Goal: Information Seeking & Learning: Learn about a topic

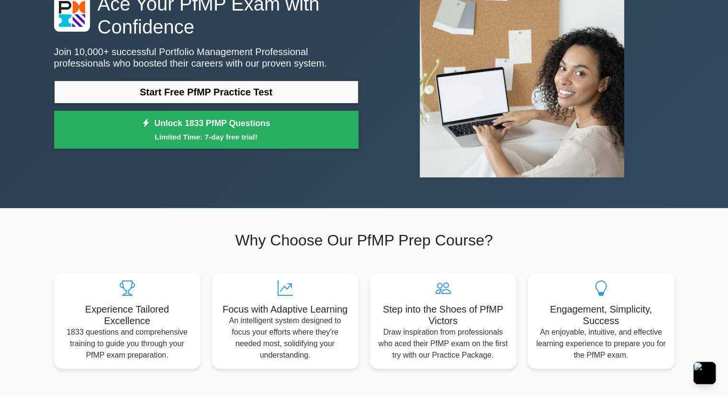
scroll to position [96, 0]
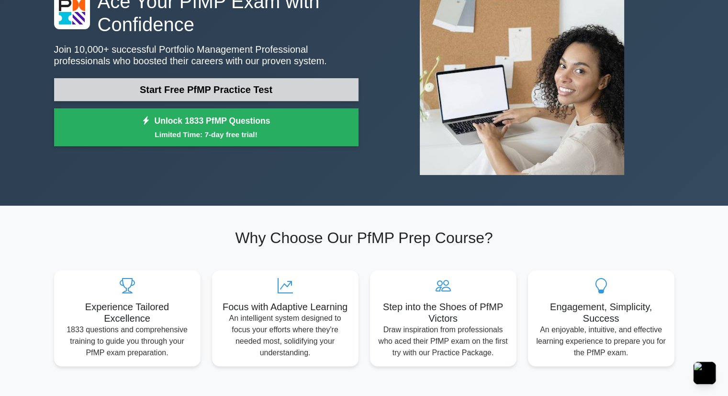
click at [255, 91] on link "Start Free PfMP Practice Test" at bounding box center [206, 89] width 305 height 23
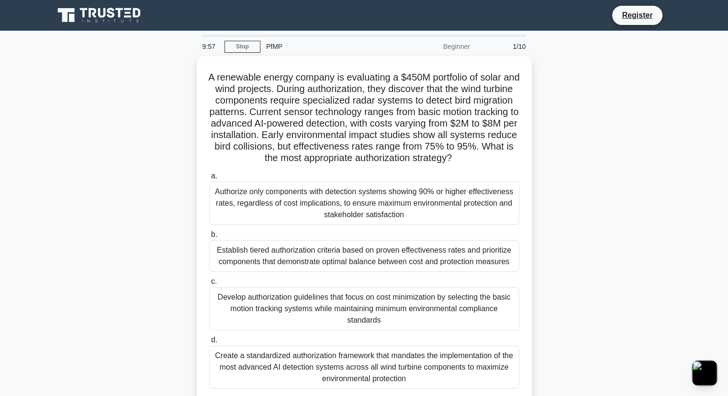
click at [704, 369] on button "button" at bounding box center [705, 372] width 25 height 25
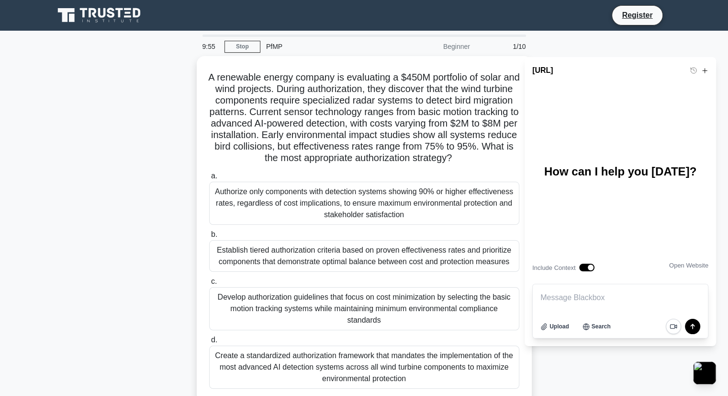
click at [593, 299] on textarea at bounding box center [620, 297] width 175 height 27
type textarea "kerjakan ini"
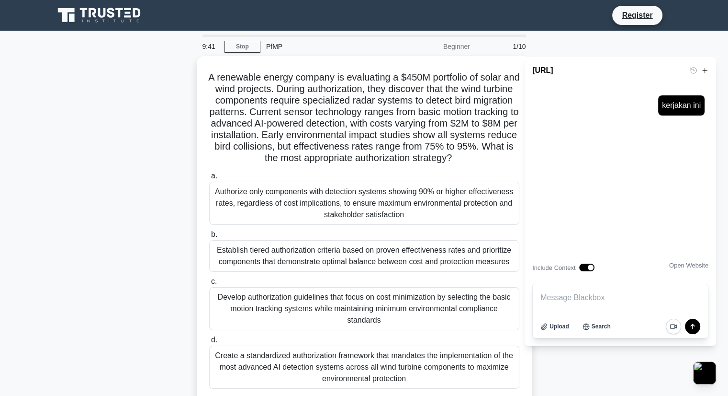
click at [599, 303] on textarea at bounding box center [620, 297] width 175 height 27
type textarea "kerjain"
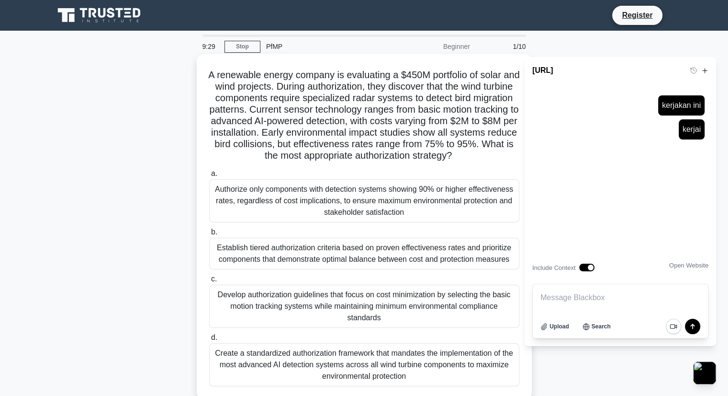
click at [356, 215] on div "Authorize only components with detection systems showing 90% or higher effectiv…" at bounding box center [364, 200] width 310 height 43
click at [209, 177] on input "a. Authorize only components with detection systems showing 90% or higher effec…" at bounding box center [209, 173] width 0 height 6
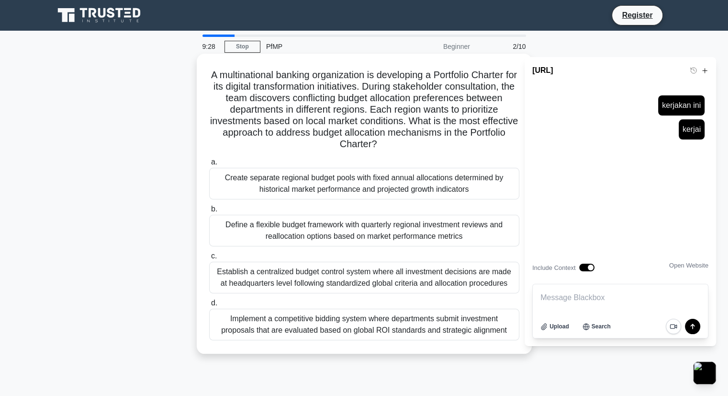
click at [345, 133] on h5 "A multinational banking organization is developing a Portfolio Charter for its …" at bounding box center [364, 109] width 312 height 81
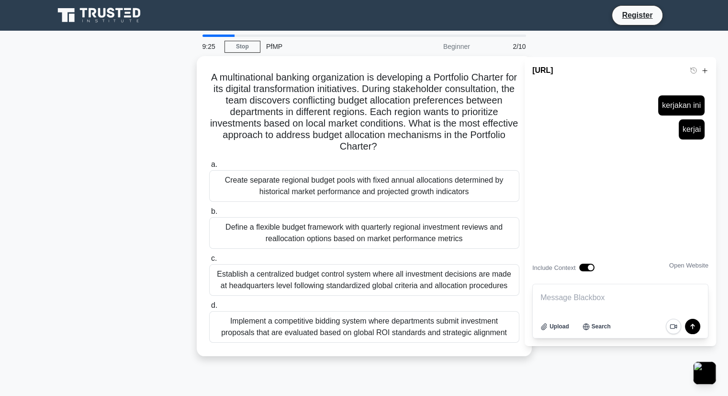
click at [619, 302] on textarea at bounding box center [620, 297] width 175 height 27
type textarea "kerjakan ini"
click at [692, 327] on icon "submit" at bounding box center [692, 325] width 11 height 11
click at [694, 327] on icon "submit" at bounding box center [692, 325] width 11 height 11
click at [648, 297] on textarea at bounding box center [620, 297] width 175 height 27
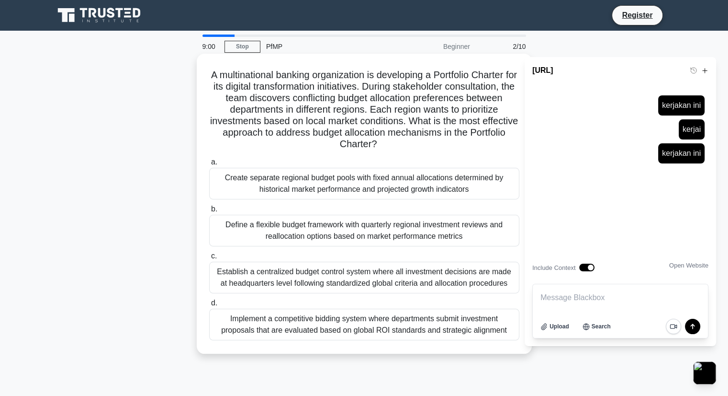
drag, startPoint x: 213, startPoint y: 72, endPoint x: 507, endPoint y: 340, distance: 398.0
click at [507, 340] on div "A multinational banking organization is developing a Portfolio Charter for its …" at bounding box center [365, 203] width 328 height 292
copy div "A multinational banking organization is developing a Portfolio Charter for its …"
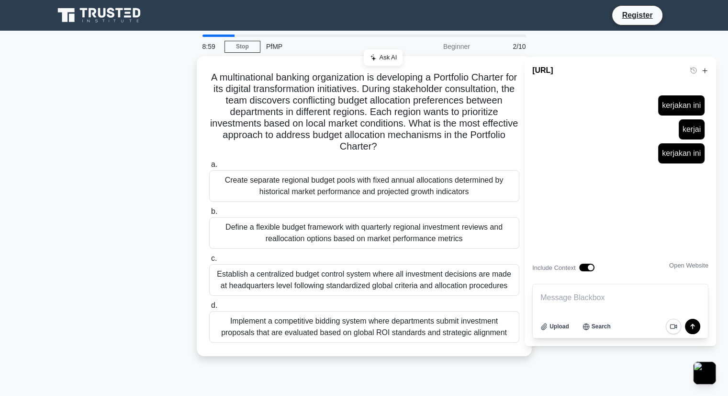
click at [609, 300] on textarea at bounding box center [620, 297] width 175 height 27
paste textarea "A multinational banking organization is developing a Portfolio Charter for its …"
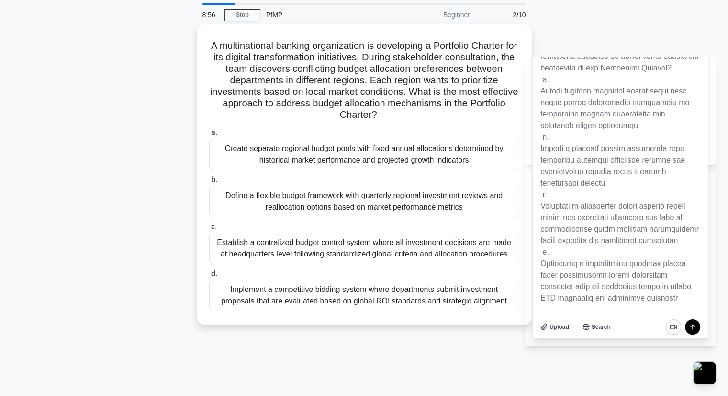
scroll to position [48, 0]
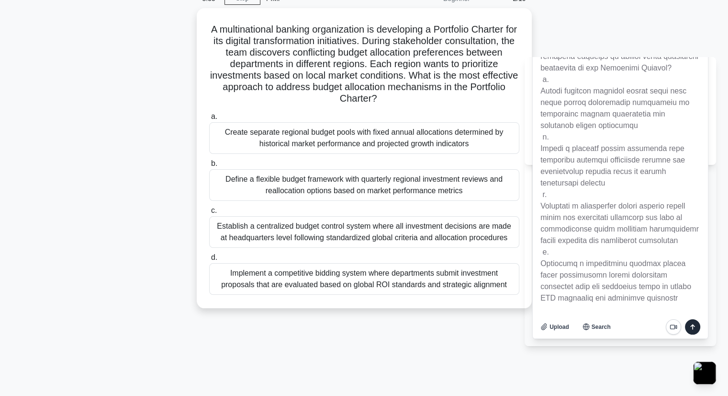
type textarea "A multinational banking organization is developing a Portfolio Charter for its …"
click at [693, 325] on icon "submit" at bounding box center [693, 326] width 4 height 5
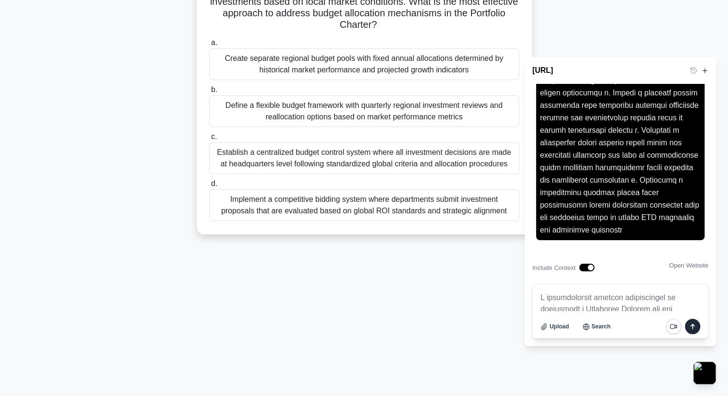
scroll to position [0, 0]
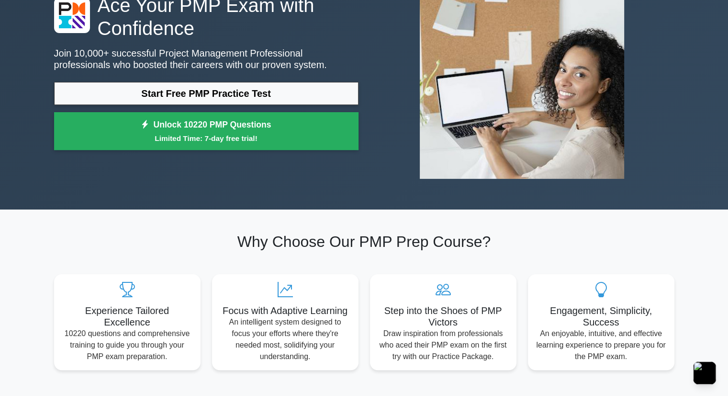
scroll to position [96, 0]
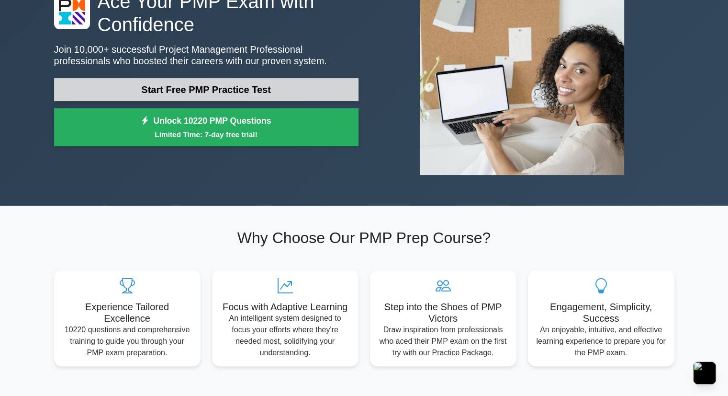
click at [299, 95] on link "Start Free PMP Practice Test" at bounding box center [206, 89] width 305 height 23
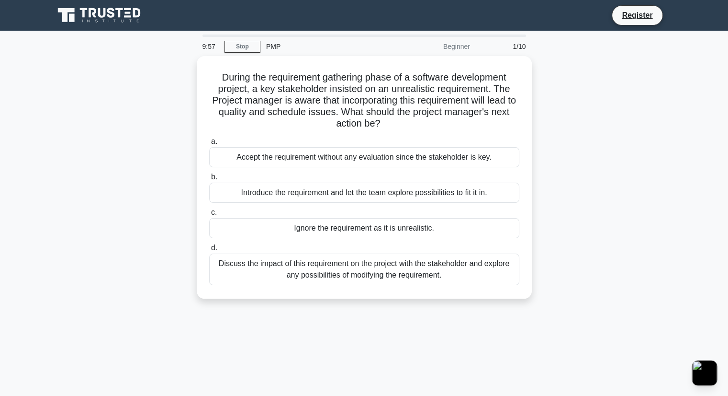
click at [705, 367] on button "button" at bounding box center [705, 372] width 25 height 25
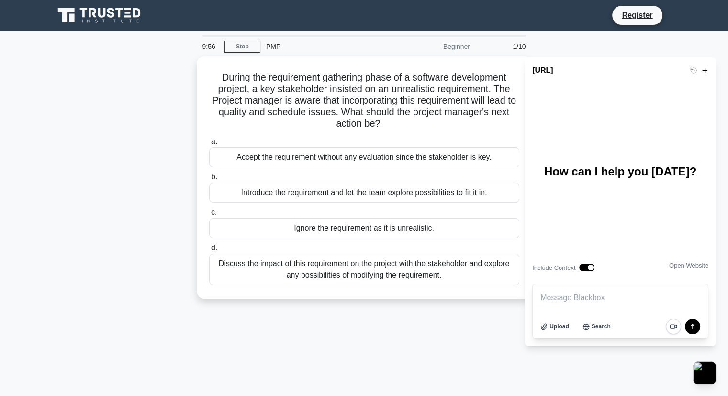
click at [623, 294] on textarea at bounding box center [620, 297] width 175 height 27
type textarea "kerjakan ini"
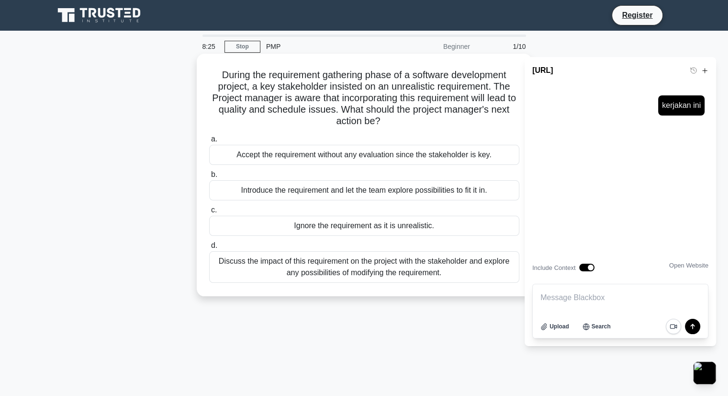
drag, startPoint x: 216, startPoint y: 70, endPoint x: 447, endPoint y: 280, distance: 312.6
click at [447, 280] on div "During the requirement gathering phase of a software development project, a key…" at bounding box center [365, 174] width 328 height 235
copy div "During the requirement gathering phase of a software development project, a key…"
click at [463, 136] on label "a. Accept the requirement without any evaluation since the stakeholder is key." at bounding box center [364, 149] width 310 height 32
click at [209, 136] on input "a. Accept the requirement without any evaluation since the stakeholder is key." at bounding box center [209, 139] width 0 height 6
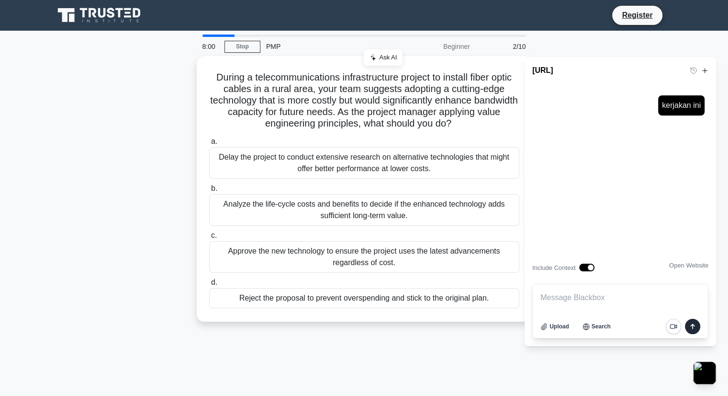
click at [695, 327] on icon "submit" at bounding box center [692, 325] width 11 height 11
click at [628, 296] on textarea at bounding box center [620, 297] width 175 height 27
type textarea "kerjakan ini"
click at [688, 324] on icon "submit" at bounding box center [692, 325] width 11 height 11
click at [708, 370] on button "button" at bounding box center [705, 372] width 25 height 25
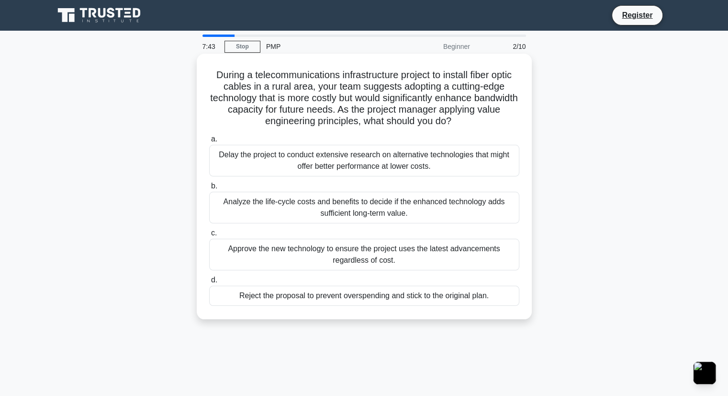
drag, startPoint x: 708, startPoint y: 370, endPoint x: 252, endPoint y: 295, distance: 462.2
click at [252, 295] on div "Reject the proposal to prevent overspending and stick to the original plan." at bounding box center [364, 295] width 310 height 20
click at [209, 283] on input "d. Reject the proposal to prevent overspending and stick to the original plan." at bounding box center [209, 280] width 0 height 6
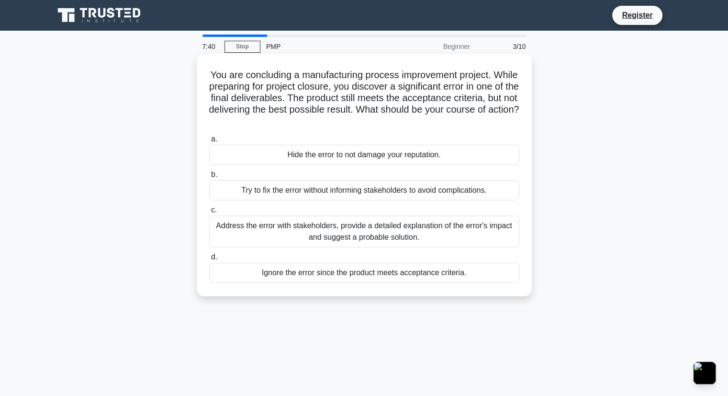
click at [241, 274] on div "Ignore the error since the product meets acceptance criteria." at bounding box center [364, 272] width 310 height 20
click at [209, 260] on input "d. Ignore the error since the product meets acceptance criteria." at bounding box center [209, 257] width 0 height 6
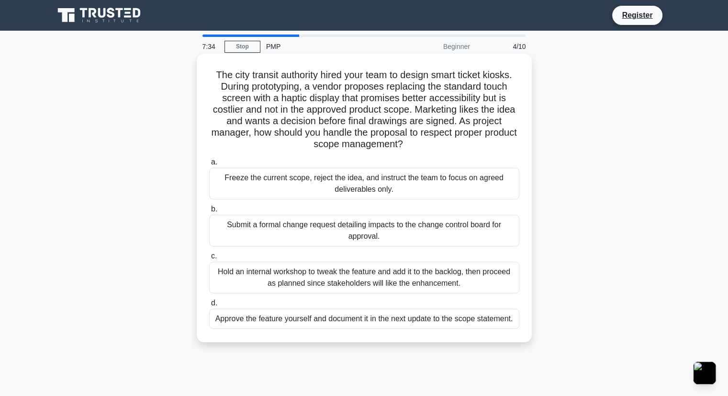
drag, startPoint x: 213, startPoint y: 70, endPoint x: 500, endPoint y: 326, distance: 384.3
click at [500, 326] on div "The city transit authority hired your team to design smart ticket kiosks. Durin…" at bounding box center [365, 197] width 328 height 281
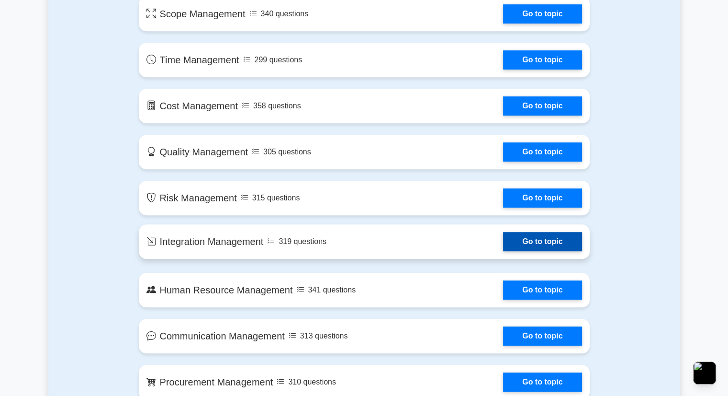
scroll to position [575, 0]
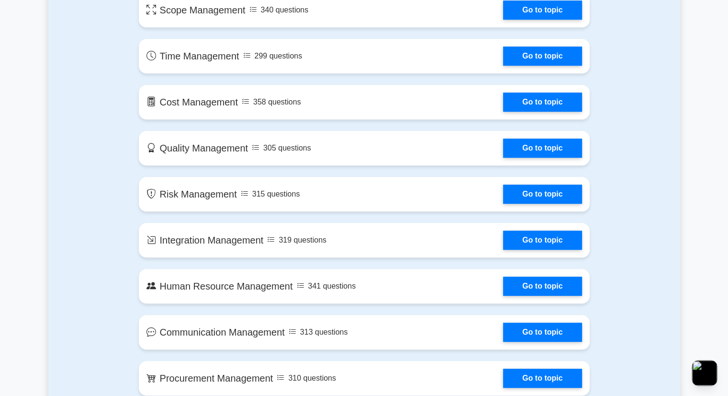
click at [709, 379] on button "button" at bounding box center [705, 372] width 25 height 25
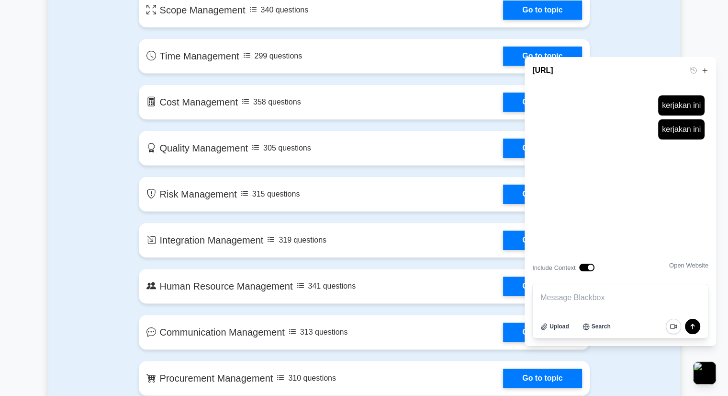
click at [703, 71] on icon at bounding box center [705, 70] width 7 height 7
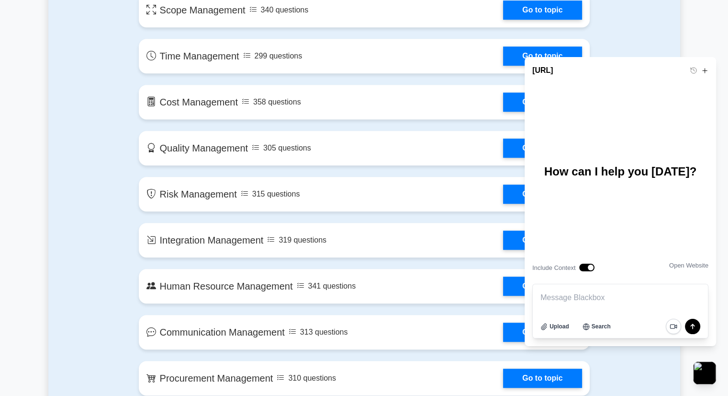
click at [595, 296] on textarea at bounding box center [620, 297] width 175 height 27
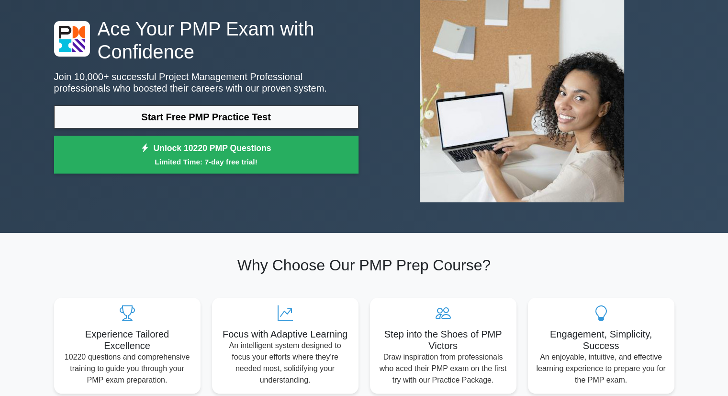
scroll to position [0, 0]
